Goal: Information Seeking & Learning: Compare options

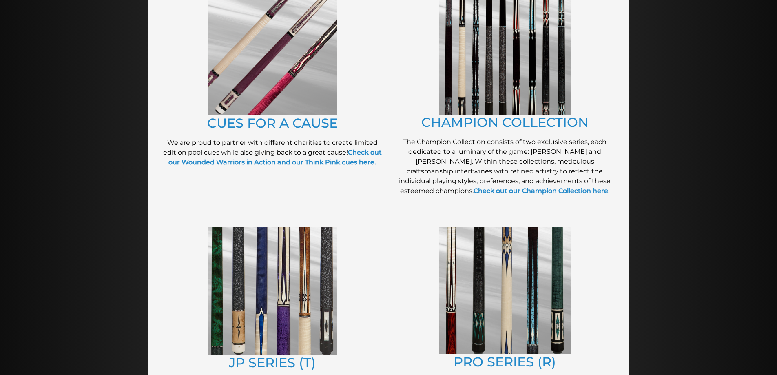
scroll to position [219, 0]
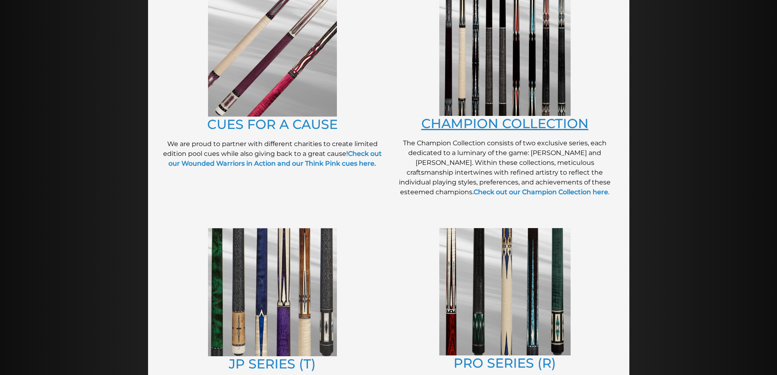
click at [474, 122] on link "CHAMPION COLLECTION" at bounding box center [504, 123] width 167 height 16
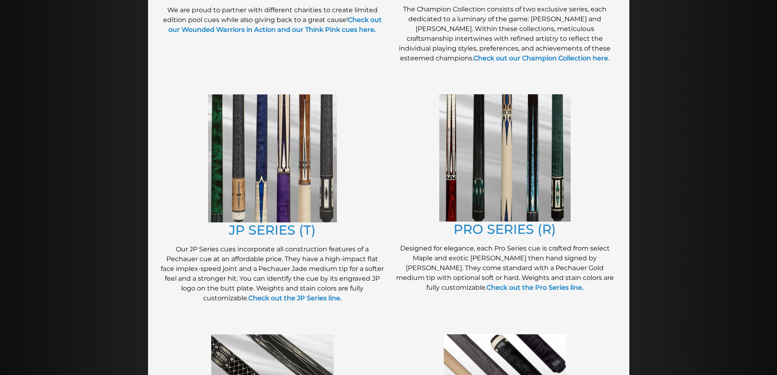
scroll to position [353, 0]
click at [264, 228] on link "JP SERIES (T)" at bounding box center [272, 229] width 87 height 16
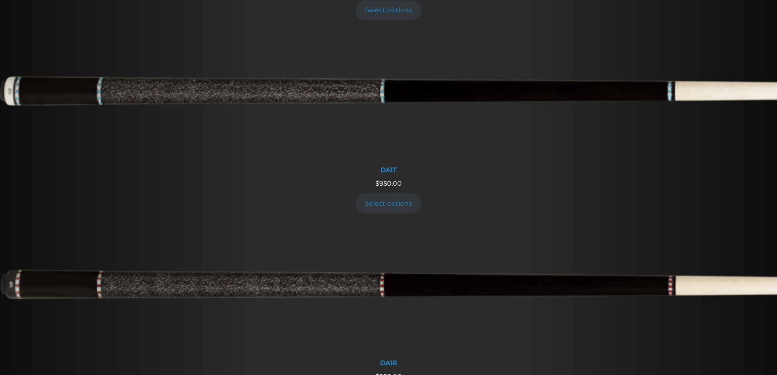
scroll to position [800, 0]
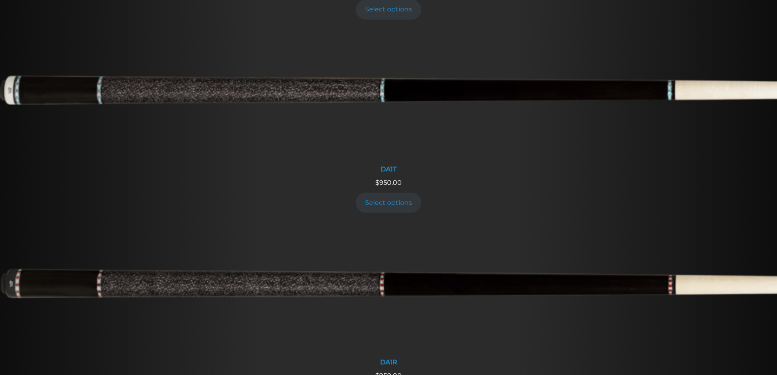
click at [374, 87] on img at bounding box center [388, 95] width 777 height 129
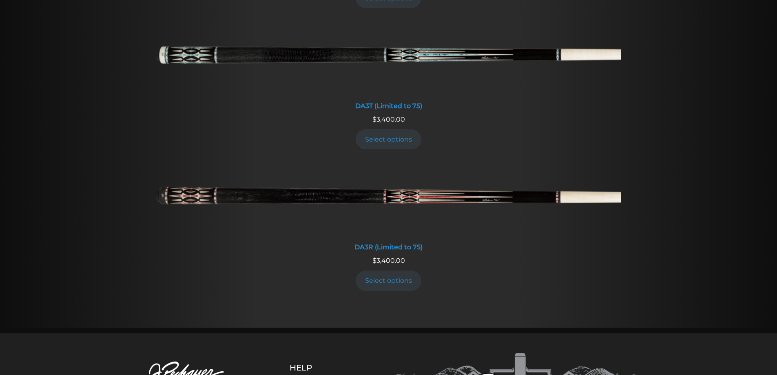
scroll to position [1686, 0]
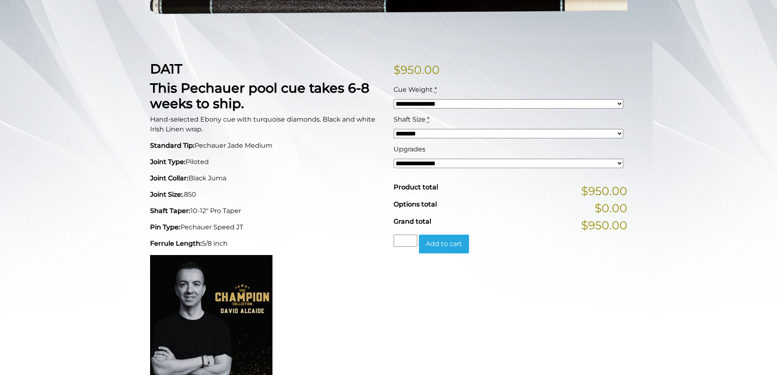
scroll to position [154, 0]
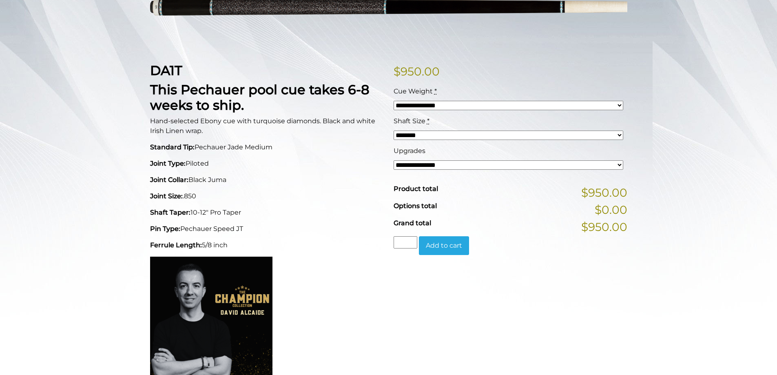
click at [405, 165] on select "**********" at bounding box center [509, 164] width 230 height 9
click at [0, 139] on div "**********" at bounding box center [388, 340] width 777 height 769
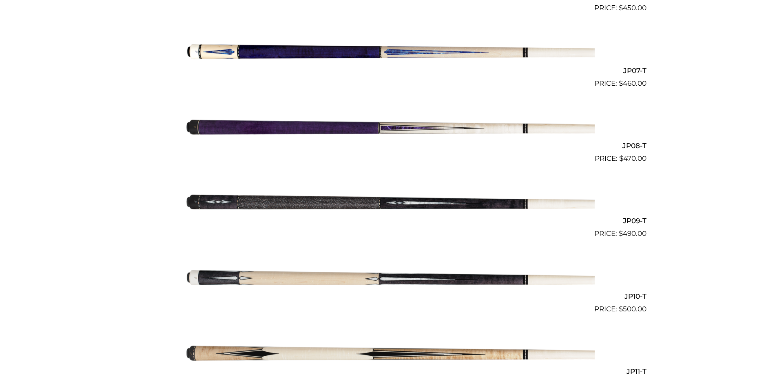
scroll to position [700, 0]
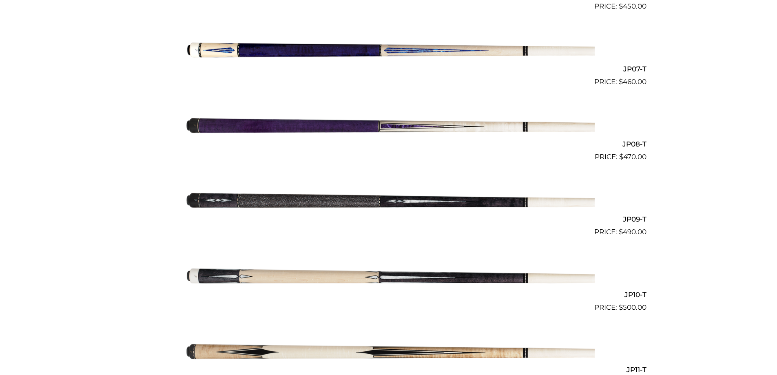
click at [281, 199] on img at bounding box center [389, 200] width 412 height 69
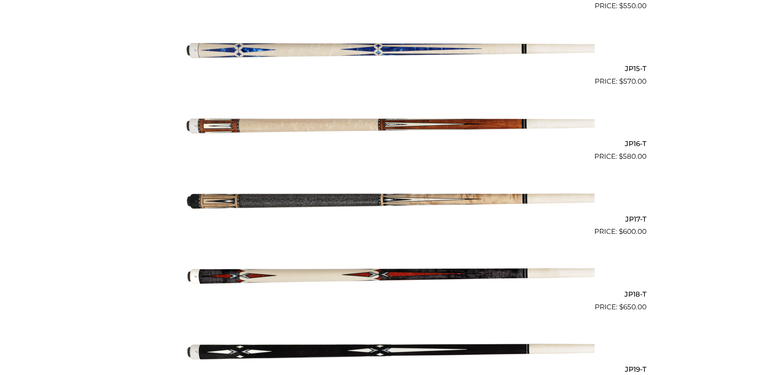
scroll to position [1303, 0]
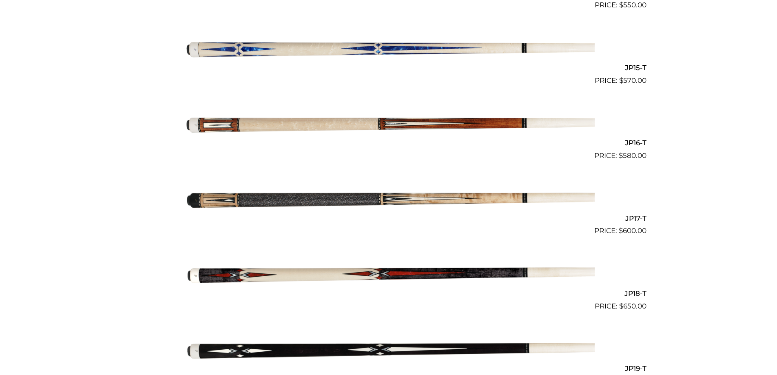
click at [285, 200] on img at bounding box center [389, 198] width 412 height 69
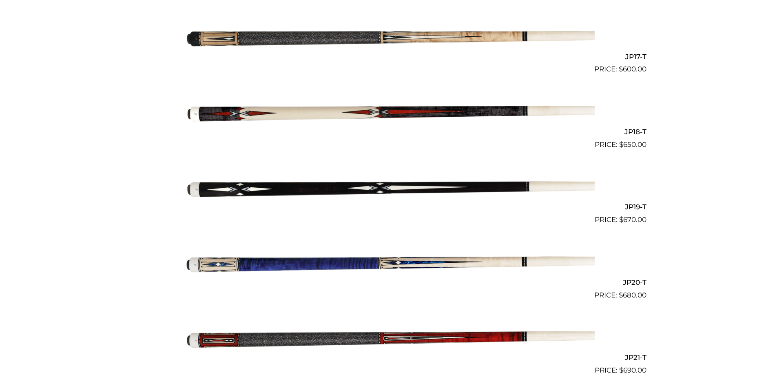
scroll to position [1467, 0]
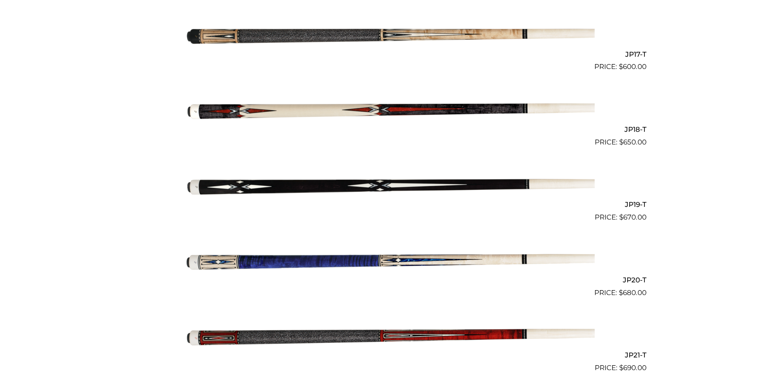
click at [282, 182] on img at bounding box center [389, 185] width 412 height 69
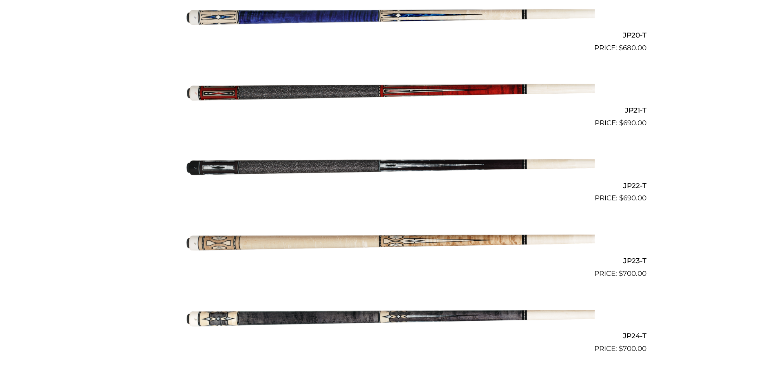
scroll to position [1712, 0]
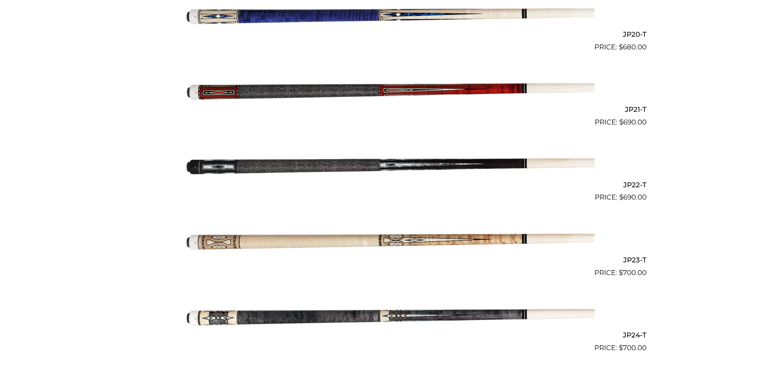
click at [334, 162] on img at bounding box center [389, 165] width 412 height 69
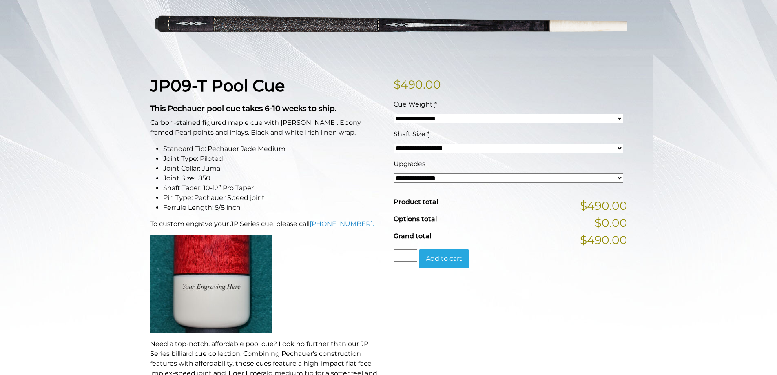
scroll to position [113, 0]
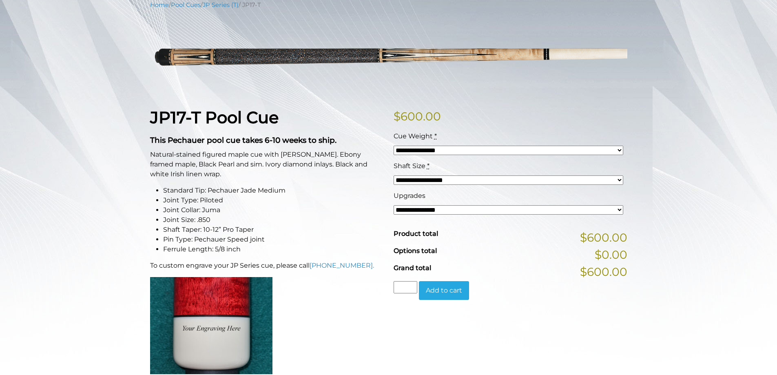
scroll to position [124, 0]
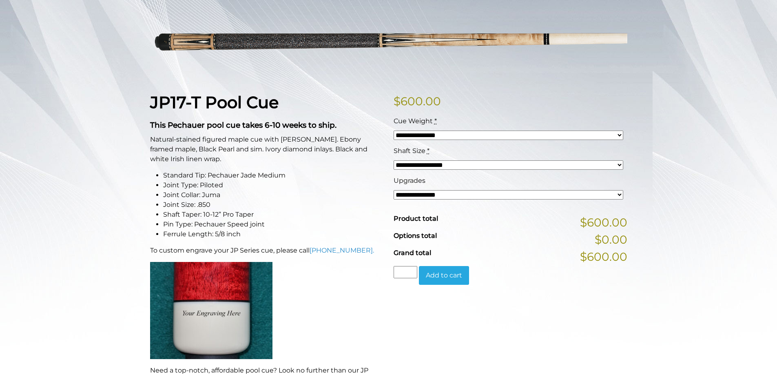
click at [401, 195] on select "**********" at bounding box center [509, 194] width 230 height 9
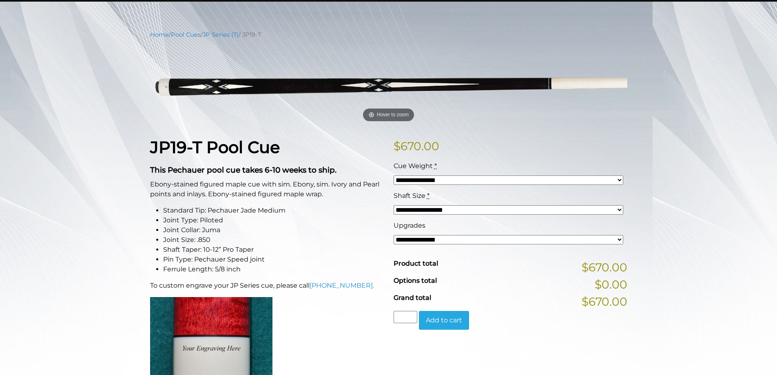
scroll to position [82, 0]
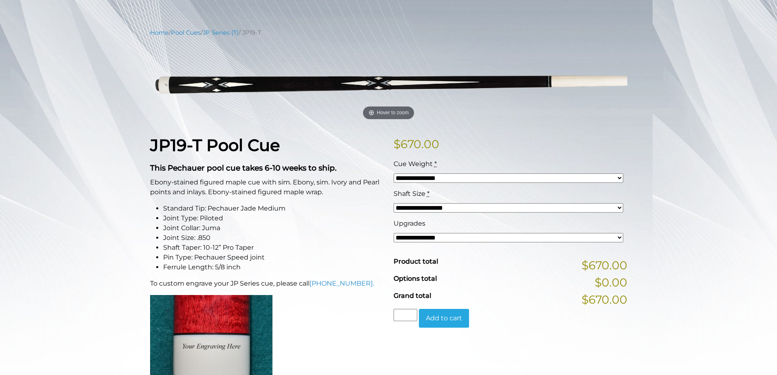
click at [429, 177] on select "**********" at bounding box center [509, 177] width 230 height 9
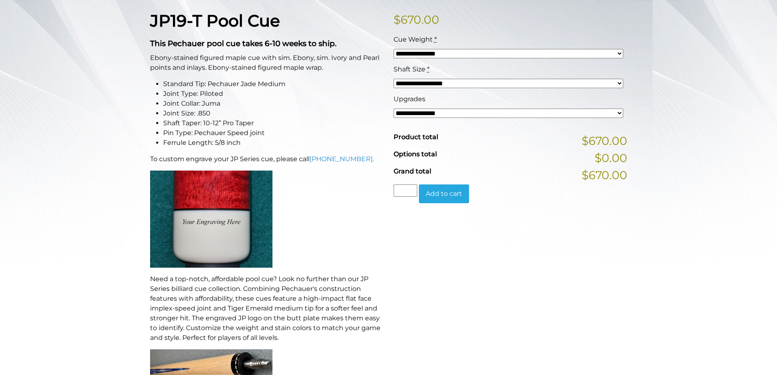
scroll to position [203, 0]
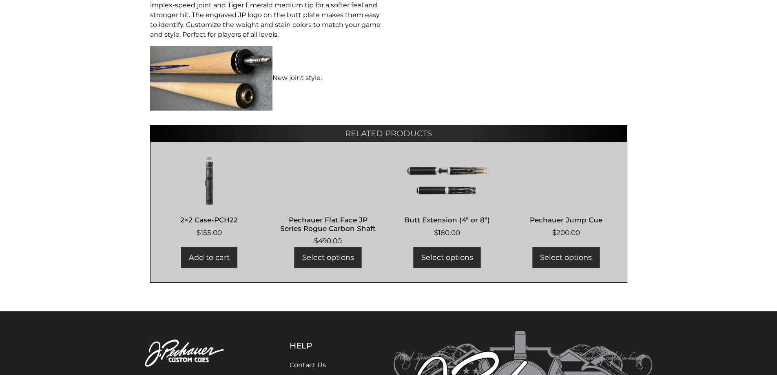
scroll to position [521, 0]
